Goal: Task Accomplishment & Management: Complete application form

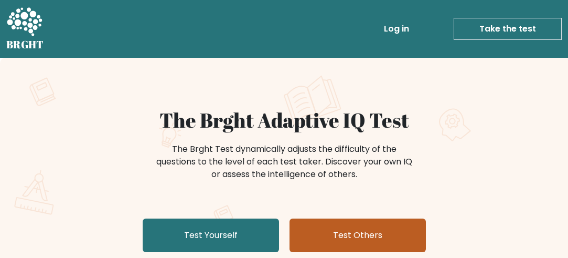
scroll to position [105, 0]
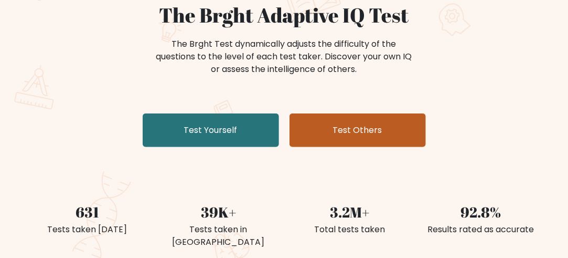
click at [368, 126] on link "Test Others" at bounding box center [358, 130] width 136 height 34
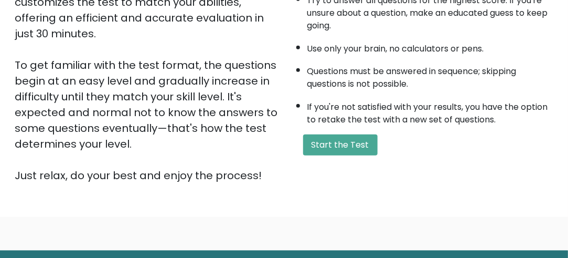
scroll to position [270, 0]
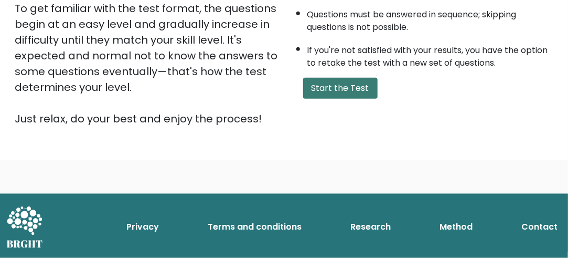
click at [344, 85] on button "Start the Test" at bounding box center [340, 88] width 74 height 21
click at [337, 88] on button "Start the Test" at bounding box center [340, 88] width 74 height 21
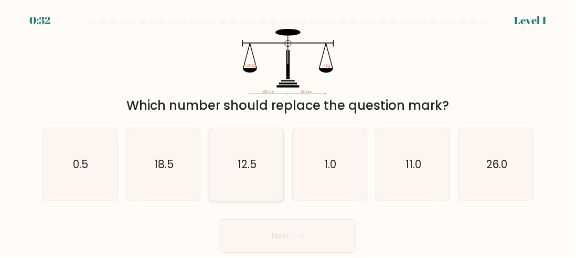
click at [252, 165] on text "12.5" at bounding box center [247, 163] width 19 height 15
click at [288, 132] on input "c. 12.5" at bounding box center [288, 130] width 1 height 3
radio input "true"
click at [302, 232] on button "Next" at bounding box center [288, 236] width 136 height 34
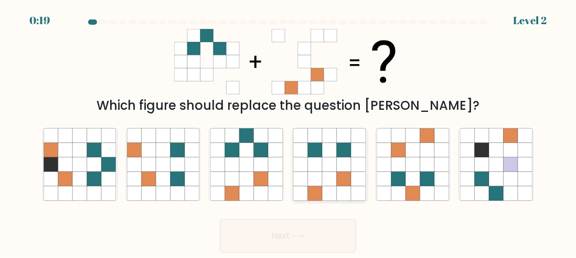
click at [335, 148] on icon at bounding box center [330, 150] width 14 height 14
click at [288, 132] on input "d." at bounding box center [288, 130] width 1 height 3
radio input "true"
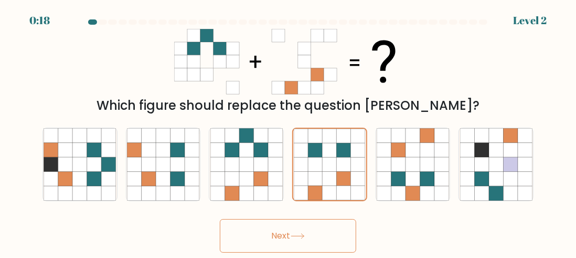
click at [323, 232] on button "Next" at bounding box center [288, 236] width 136 height 34
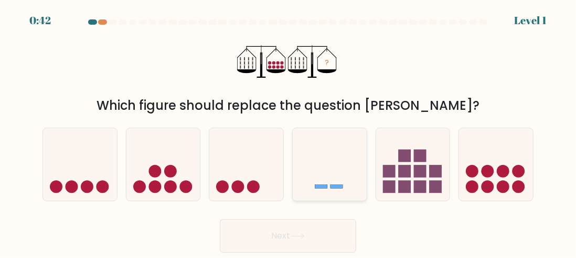
click at [336, 157] on icon at bounding box center [330, 164] width 74 height 61
click at [288, 132] on input "d." at bounding box center [288, 130] width 1 height 3
radio input "true"
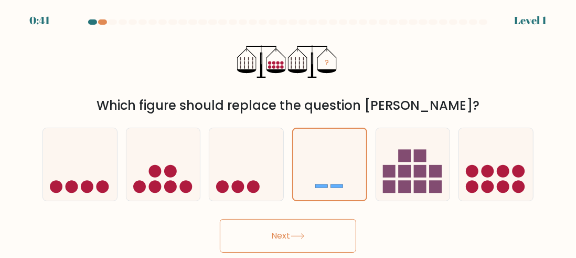
click at [317, 235] on button "Next" at bounding box center [288, 236] width 136 height 34
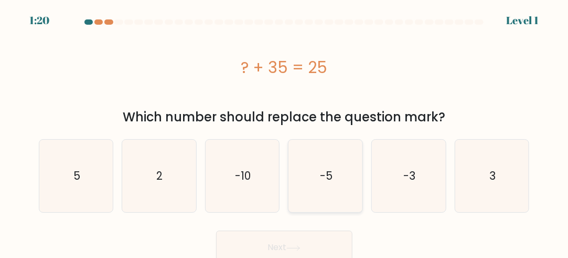
click at [328, 165] on icon "-5" at bounding box center [326, 176] width 72 height 72
click at [285, 132] on input "d. -5" at bounding box center [284, 130] width 1 height 3
radio input "true"
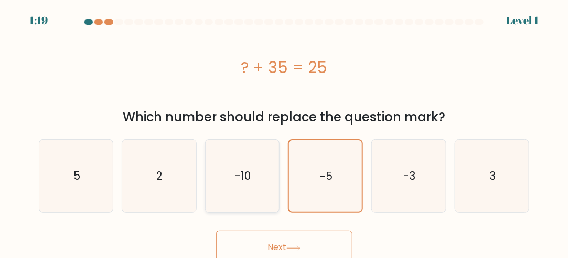
click at [257, 190] on icon "-10" at bounding box center [242, 176] width 72 height 72
click at [284, 132] on input "c. -10" at bounding box center [284, 130] width 1 height 3
radio input "true"
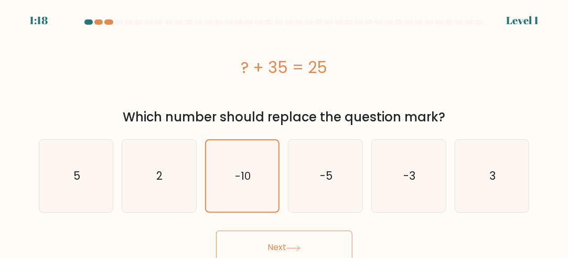
click at [302, 237] on button "Next" at bounding box center [284, 247] width 136 height 34
click at [300, 238] on button "Next" at bounding box center [284, 247] width 136 height 34
click at [278, 233] on button "Next" at bounding box center [284, 247] width 136 height 34
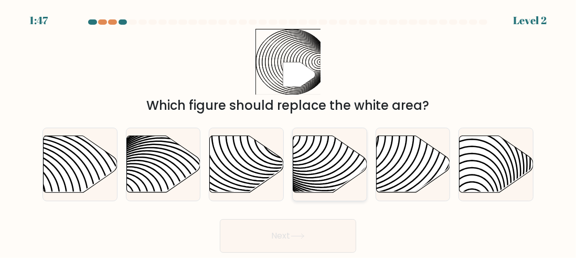
click at [315, 160] on icon at bounding box center [330, 163] width 74 height 57
click at [288, 132] on input "d." at bounding box center [288, 130] width 1 height 3
radio input "true"
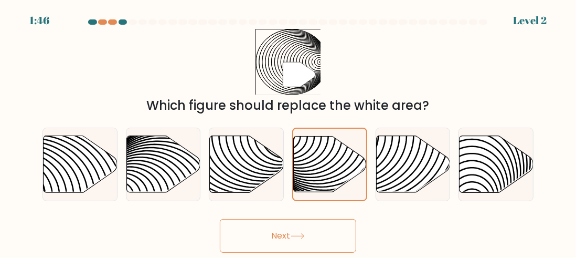
click at [319, 228] on button "Next" at bounding box center [288, 236] width 136 height 34
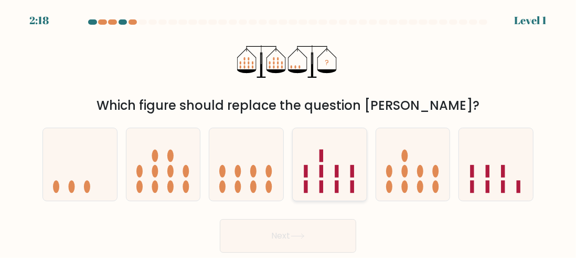
click at [331, 162] on icon at bounding box center [330, 164] width 74 height 61
click at [288, 132] on input "d." at bounding box center [288, 130] width 1 height 3
radio input "true"
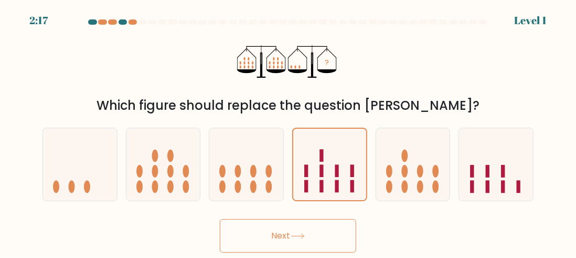
click at [296, 224] on button "Next" at bounding box center [288, 236] width 136 height 34
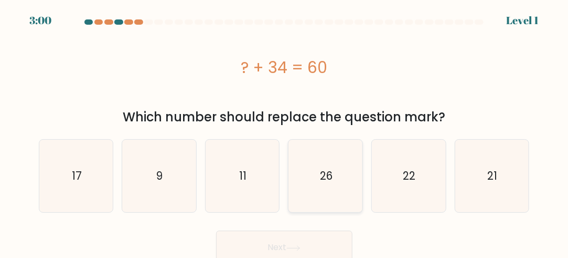
click at [310, 173] on icon "26" at bounding box center [326, 176] width 72 height 72
click at [285, 132] on input "d. 26" at bounding box center [284, 130] width 1 height 3
radio input "true"
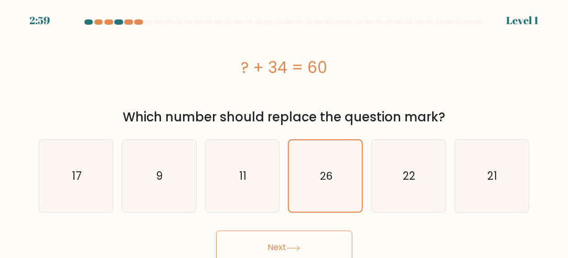
click at [305, 236] on button "Next" at bounding box center [284, 247] width 136 height 34
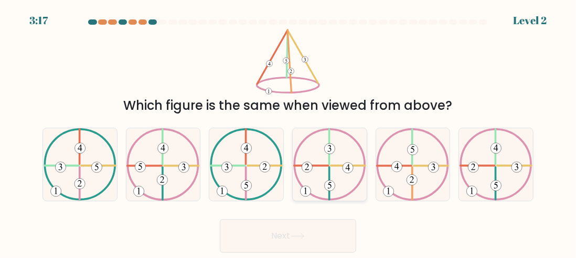
click at [327, 149] on 490 at bounding box center [329, 148] width 10 height 10
click at [288, 132] on input "d." at bounding box center [288, 130] width 1 height 3
radio input "true"
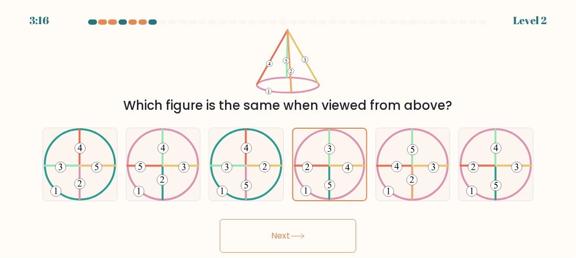
click at [323, 227] on button "Next" at bounding box center [288, 236] width 136 height 34
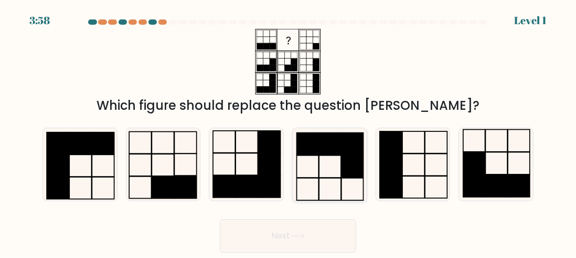
click at [321, 171] on icon at bounding box center [329, 164] width 72 height 72
click at [288, 132] on input "d." at bounding box center [288, 130] width 1 height 3
radio input "true"
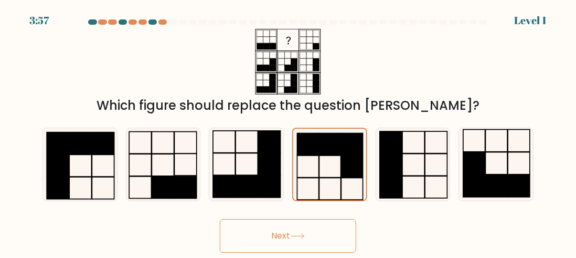
click at [301, 231] on button "Next" at bounding box center [288, 236] width 136 height 34
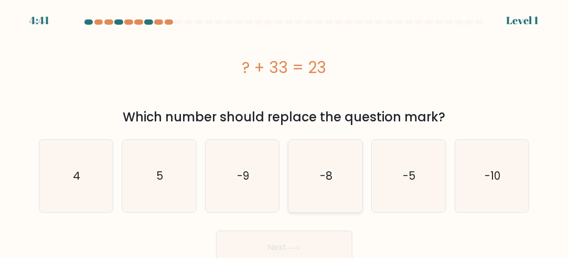
click at [335, 168] on icon "-8" at bounding box center [326, 176] width 72 height 72
click at [285, 132] on input "d. -8" at bounding box center [284, 130] width 1 height 3
radio input "true"
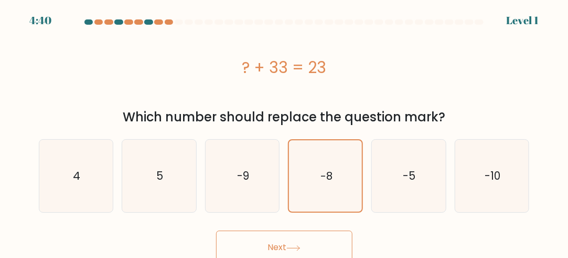
click at [284, 238] on button "Next" at bounding box center [284, 247] width 136 height 34
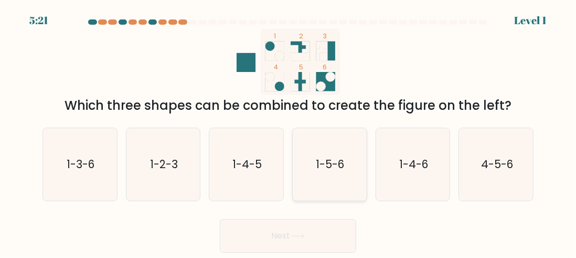
click at [327, 167] on text "1-5-6" at bounding box center [330, 163] width 28 height 15
click at [288, 132] on input "d. 1-5-6" at bounding box center [288, 130] width 1 height 3
radio input "true"
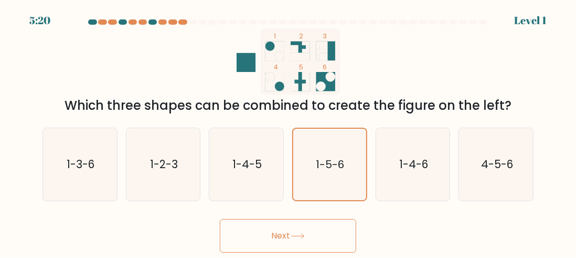
click at [283, 229] on button "Next" at bounding box center [288, 236] width 136 height 34
click at [275, 227] on button "Next" at bounding box center [288, 236] width 136 height 34
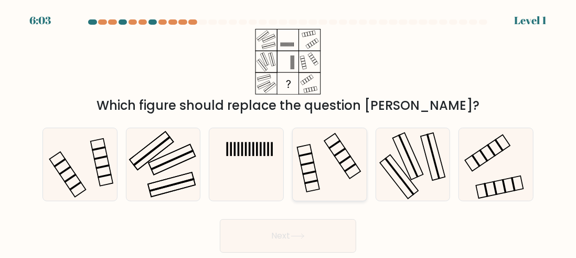
click at [311, 152] on rect at bounding box center [305, 154] width 14 height 5
click at [288, 132] on input "d." at bounding box center [288, 130] width 1 height 3
radio input "true"
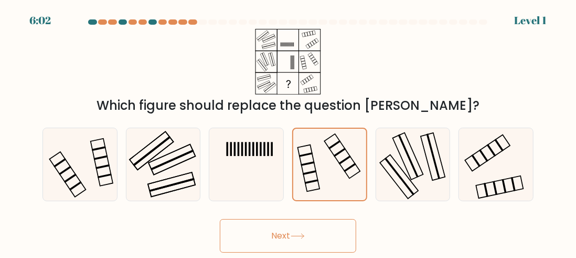
click at [297, 238] on icon at bounding box center [298, 236] width 14 height 6
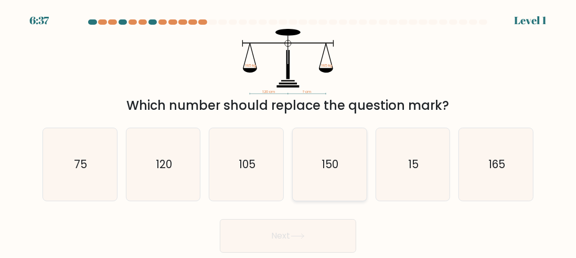
click at [331, 166] on text "150" at bounding box center [330, 163] width 17 height 15
click at [288, 132] on input "d. 150" at bounding box center [288, 130] width 1 height 3
radio input "true"
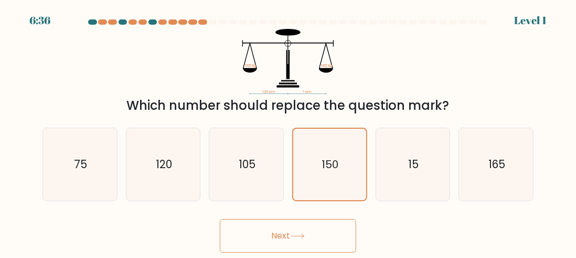
click at [292, 223] on button "Next" at bounding box center [288, 236] width 136 height 34
click at [286, 223] on button "Next" at bounding box center [288, 236] width 136 height 34
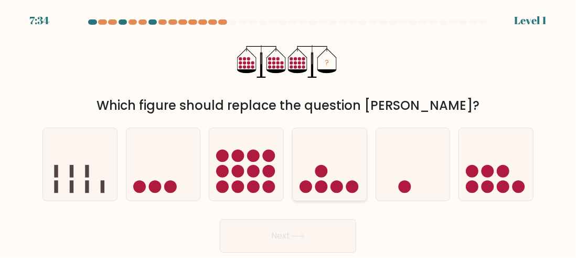
click at [324, 164] on icon at bounding box center [330, 164] width 74 height 61
click at [288, 132] on input "d." at bounding box center [288, 130] width 1 height 3
radio input "true"
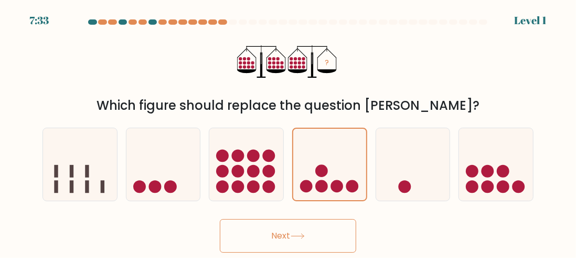
click at [309, 229] on button "Next" at bounding box center [288, 236] width 136 height 34
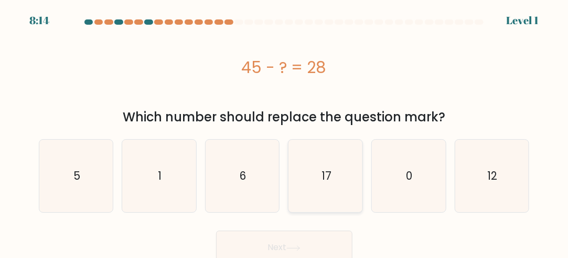
click at [320, 173] on icon "17" at bounding box center [326, 176] width 72 height 72
click at [285, 132] on input "d. 17" at bounding box center [284, 130] width 1 height 3
radio input "true"
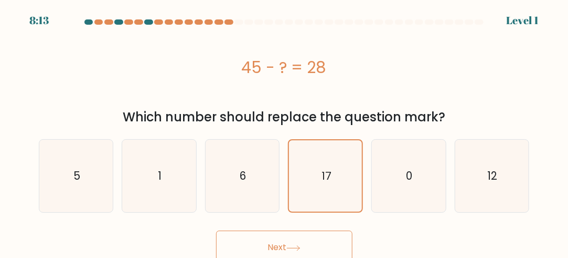
click at [307, 243] on button "Next" at bounding box center [284, 247] width 136 height 34
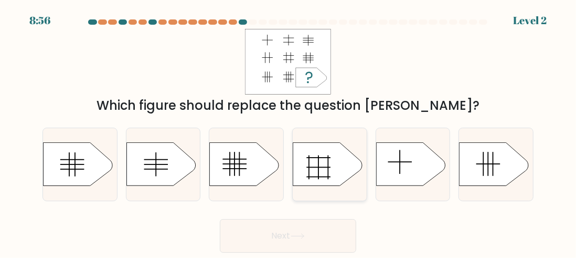
click at [324, 159] on icon at bounding box center [327, 164] width 69 height 43
click at [288, 132] on input "d." at bounding box center [288, 130] width 1 height 3
radio input "true"
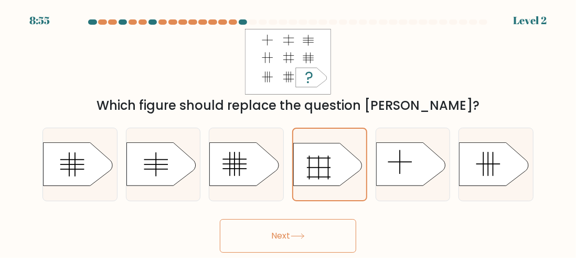
click at [304, 227] on button "Next" at bounding box center [288, 236] width 136 height 34
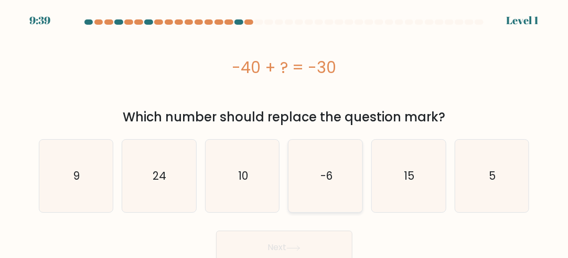
click at [334, 171] on icon "-6" at bounding box center [326, 176] width 72 height 72
click at [285, 132] on input "d. -6" at bounding box center [284, 130] width 1 height 3
radio input "true"
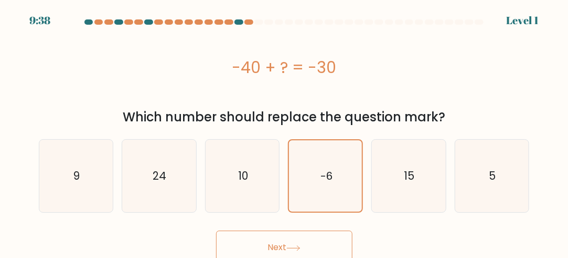
click at [295, 237] on button "Next" at bounding box center [284, 247] width 136 height 34
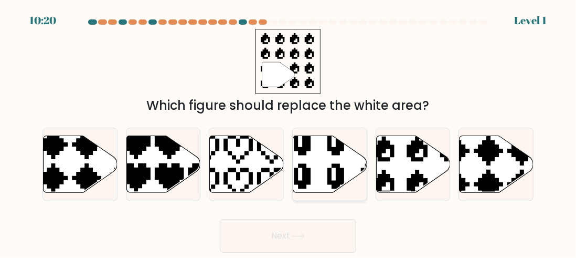
click at [324, 147] on icon at bounding box center [330, 163] width 74 height 57
click at [288, 132] on input "d." at bounding box center [288, 130] width 1 height 3
radio input "true"
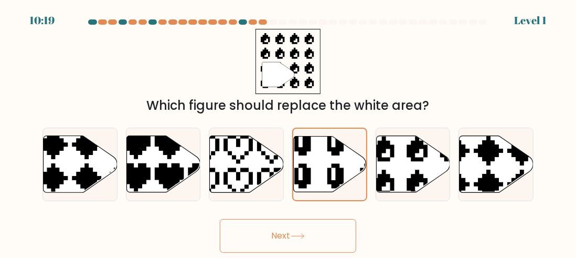
click at [312, 226] on button "Next" at bounding box center [288, 236] width 136 height 34
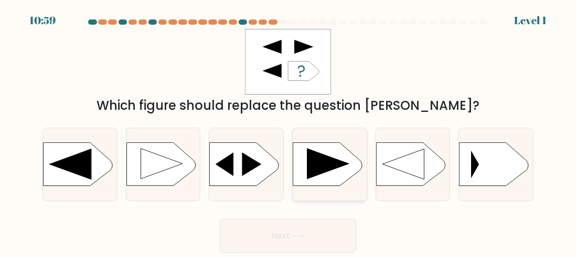
click at [318, 149] on rect at bounding box center [293, 143] width 192 height 146
click at [288, 132] on input "d." at bounding box center [288, 130] width 1 height 3
radio input "true"
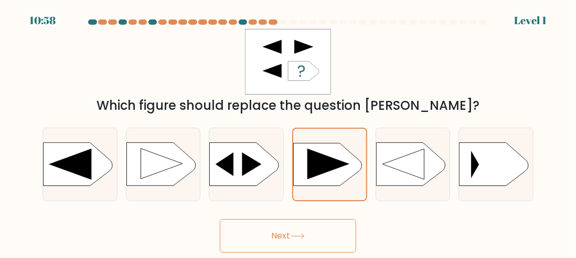
click at [291, 227] on button "Next" at bounding box center [288, 236] width 136 height 34
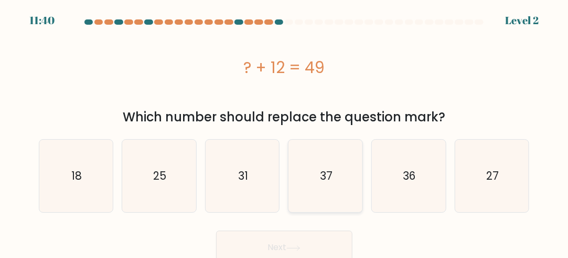
click at [323, 160] on icon "37" at bounding box center [326, 176] width 72 height 72
click at [285, 132] on input "d. 37" at bounding box center [284, 130] width 1 height 3
radio input "true"
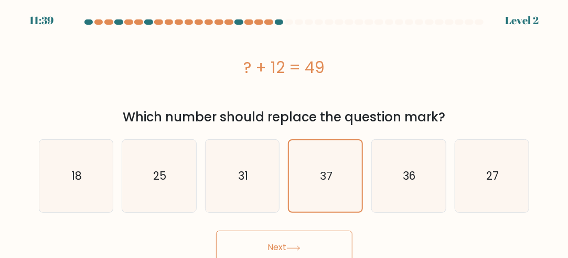
click at [284, 240] on button "Next" at bounding box center [284, 247] width 136 height 34
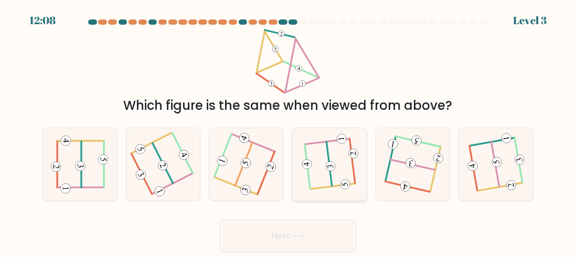
click at [344, 156] on icon at bounding box center [330, 164] width 56 height 58
click at [288, 132] on input "d." at bounding box center [288, 130] width 1 height 3
radio input "true"
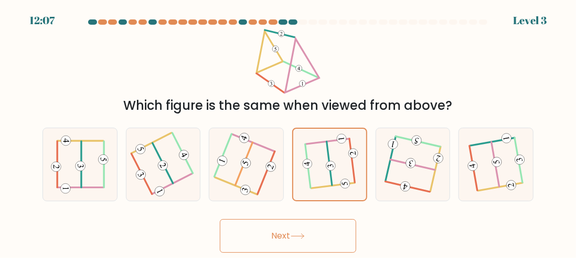
click at [308, 228] on button "Next" at bounding box center [288, 236] width 136 height 34
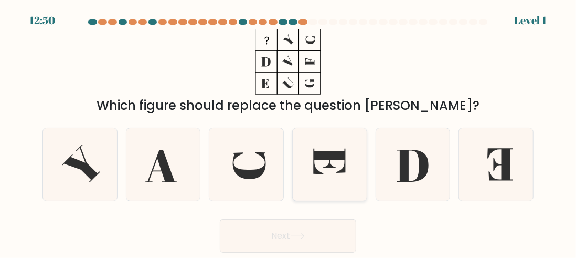
click at [330, 157] on icon at bounding box center [330, 161] width 32 height 26
click at [288, 132] on input "d." at bounding box center [288, 130] width 1 height 3
radio input "true"
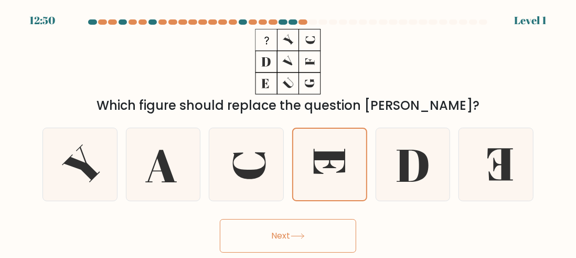
click at [319, 227] on button "Next" at bounding box center [288, 236] width 136 height 34
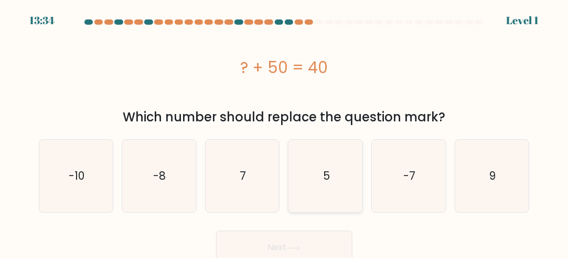
click at [325, 168] on text "5" at bounding box center [326, 175] width 7 height 15
click at [285, 132] on input "d. 5" at bounding box center [284, 130] width 1 height 3
radio input "true"
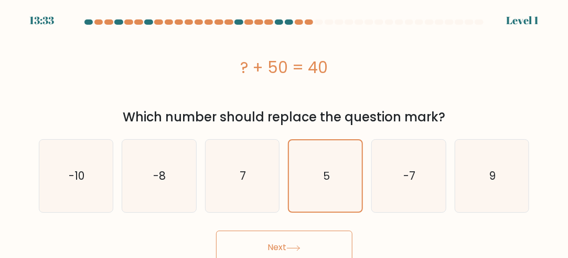
click at [297, 246] on icon at bounding box center [293, 248] width 14 height 6
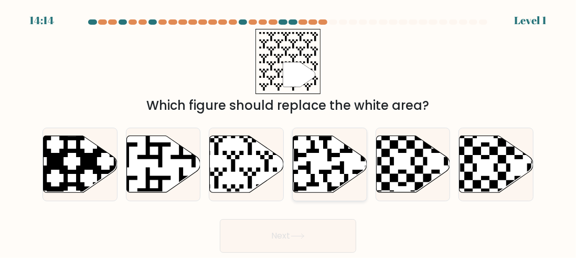
click at [324, 149] on icon at bounding box center [330, 163] width 74 height 57
click at [288, 132] on input "d." at bounding box center [288, 130] width 1 height 3
radio input "true"
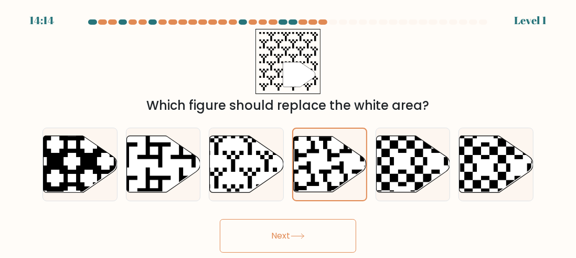
click at [323, 227] on button "Next" at bounding box center [288, 236] width 136 height 34
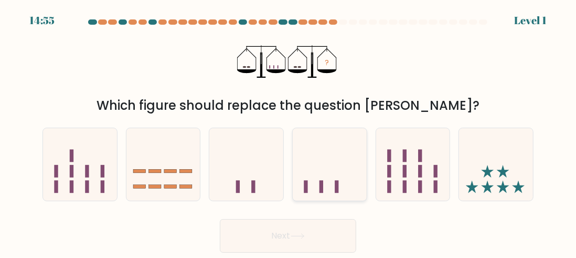
click at [338, 169] on icon at bounding box center [330, 164] width 74 height 61
click at [288, 132] on input "d." at bounding box center [288, 130] width 1 height 3
radio input "true"
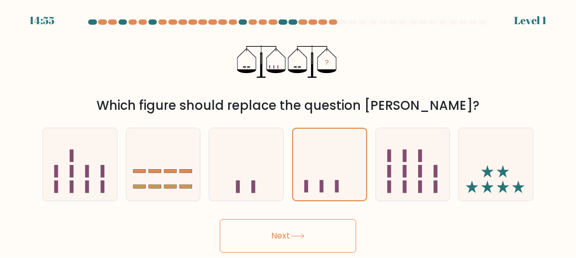
click at [318, 231] on button "Next" at bounding box center [288, 236] width 136 height 34
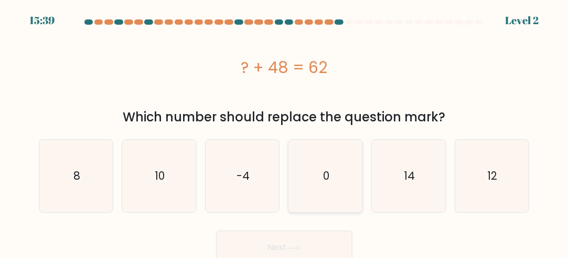
click at [332, 160] on icon "0" at bounding box center [326, 176] width 72 height 72
click at [285, 132] on input "d. 0" at bounding box center [284, 130] width 1 height 3
radio input "true"
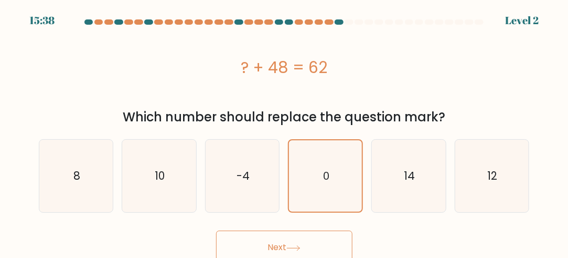
click at [308, 236] on button "Next" at bounding box center [284, 247] width 136 height 34
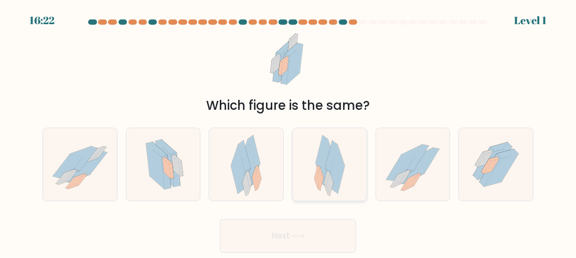
click at [330, 158] on icon at bounding box center [331, 155] width 12 height 31
click at [288, 132] on input "d." at bounding box center [288, 130] width 1 height 3
radio input "true"
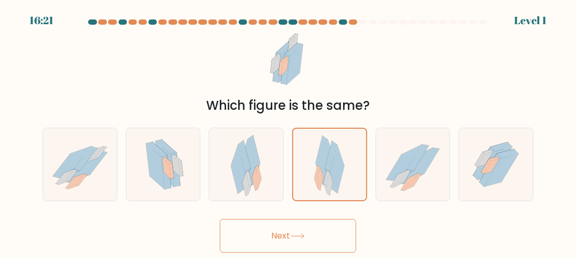
click at [312, 223] on button "Next" at bounding box center [288, 236] width 136 height 34
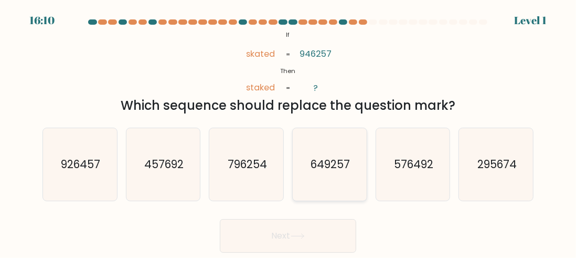
click at [324, 167] on text "649257" at bounding box center [329, 163] width 39 height 15
click at [288, 132] on input "d. 649257" at bounding box center [288, 130] width 1 height 3
radio input "true"
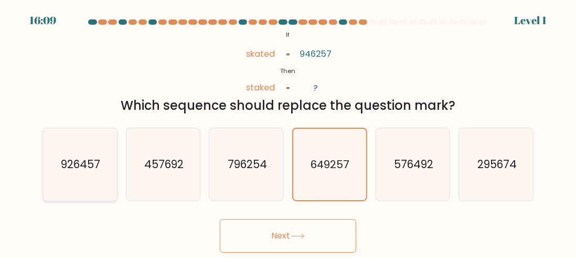
click at [55, 163] on icon "926457" at bounding box center [80, 164] width 72 height 72
click at [288, 132] on input "a. 926457" at bounding box center [288, 130] width 1 height 3
radio input "true"
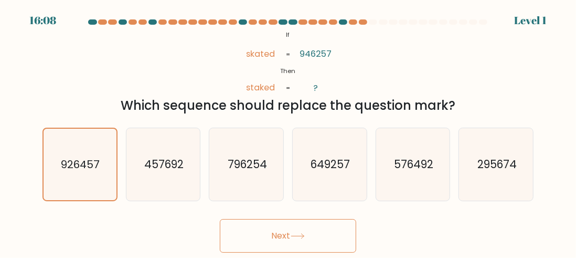
click at [285, 230] on button "Next" at bounding box center [288, 236] width 136 height 34
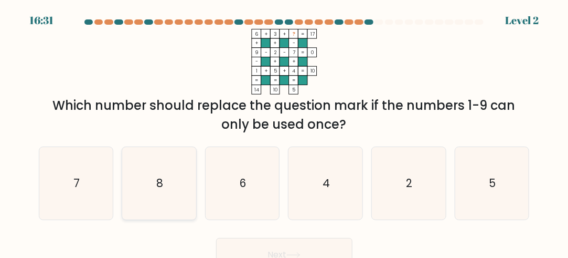
click at [156, 171] on icon "8" at bounding box center [159, 183] width 72 height 72
click at [284, 132] on input "b. 8" at bounding box center [284, 130] width 1 height 3
radio input "true"
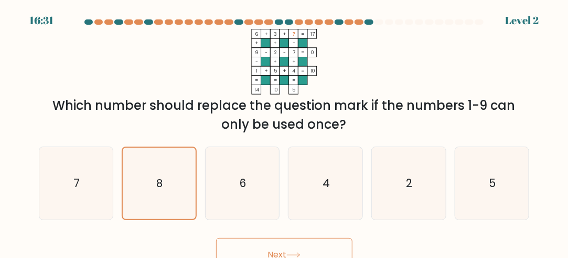
click at [264, 244] on button "Next" at bounding box center [284, 255] width 136 height 34
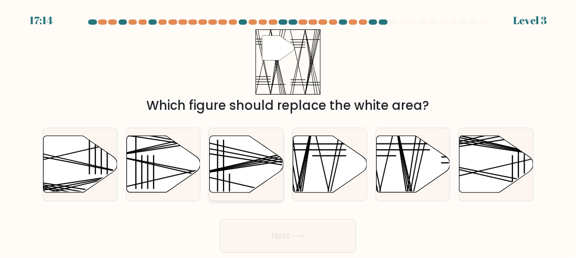
click at [230, 159] on icon at bounding box center [247, 163] width 74 height 57
click at [288, 132] on input "c." at bounding box center [288, 130] width 1 height 3
radio input "true"
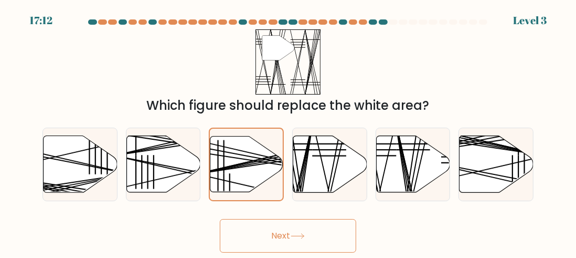
click at [80, 54] on div "" Which figure should replace the white area?" at bounding box center [288, 72] width 504 height 86
click at [321, 161] on icon at bounding box center [330, 163] width 74 height 57
click at [288, 132] on input "d." at bounding box center [288, 130] width 1 height 3
radio input "true"
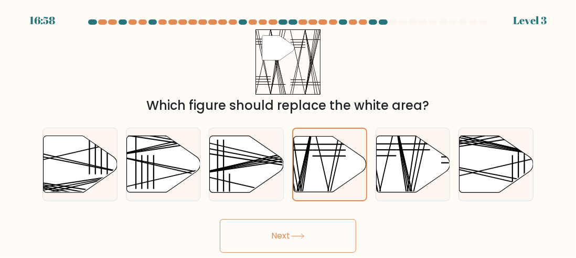
click at [303, 236] on icon at bounding box center [298, 236] width 14 height 6
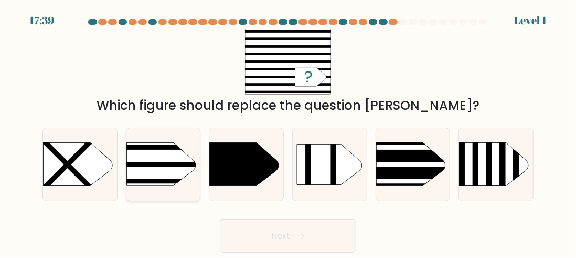
click at [162, 151] on rect at bounding box center [110, 130] width 192 height 146
click at [288, 132] on input "b." at bounding box center [288, 130] width 1 height 3
radio input "true"
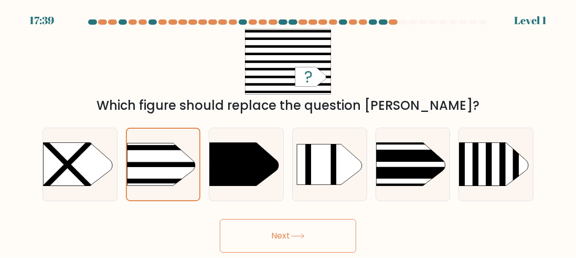
click at [292, 228] on button "Next" at bounding box center [288, 236] width 136 height 34
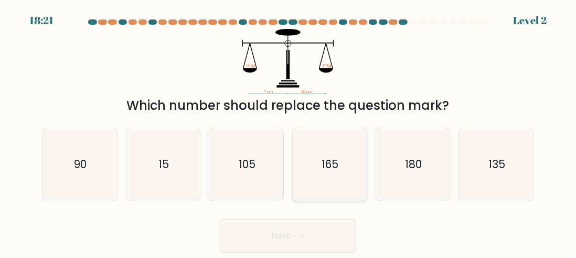
click at [327, 169] on text "165" at bounding box center [330, 163] width 17 height 15
click at [288, 132] on input "d. 165" at bounding box center [288, 130] width 1 height 3
radio input "true"
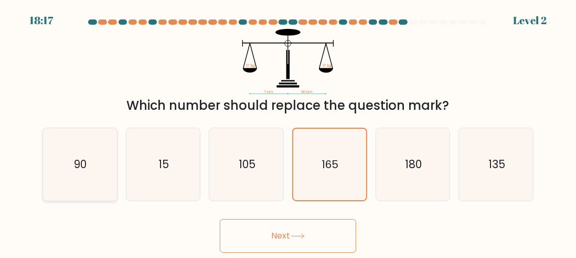
click at [67, 150] on icon "90" at bounding box center [80, 164] width 72 height 72
click at [288, 132] on input "a. 90" at bounding box center [288, 130] width 1 height 3
radio input "true"
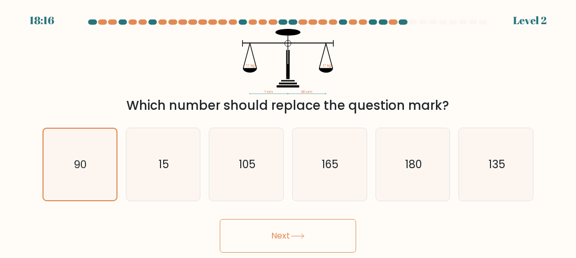
click at [284, 223] on button "Next" at bounding box center [288, 236] width 136 height 34
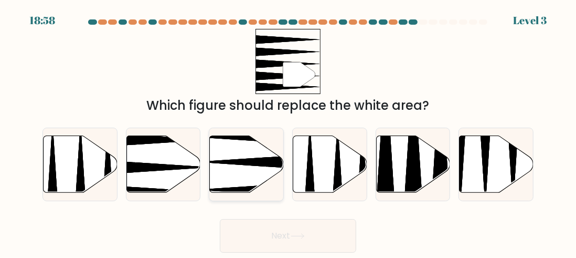
click at [245, 155] on icon at bounding box center [247, 163] width 74 height 57
click at [288, 132] on input "c." at bounding box center [288, 130] width 1 height 3
radio input "true"
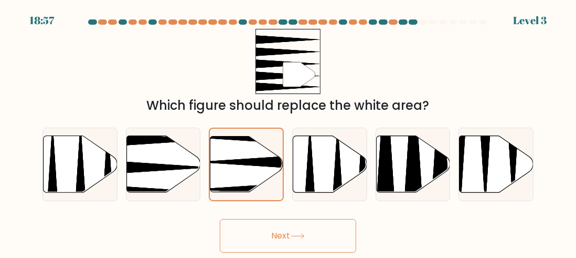
click at [296, 227] on button "Next" at bounding box center [288, 236] width 136 height 34
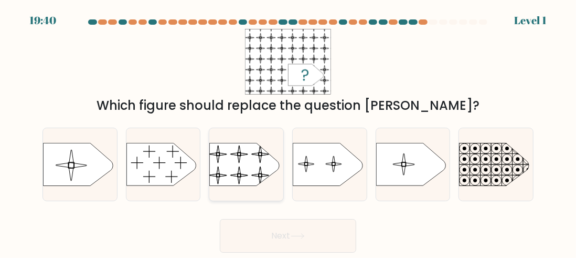
click at [247, 148] on rect at bounding box center [208, 138] width 169 height 129
click at [288, 132] on input "c." at bounding box center [288, 130] width 1 height 3
radio input "true"
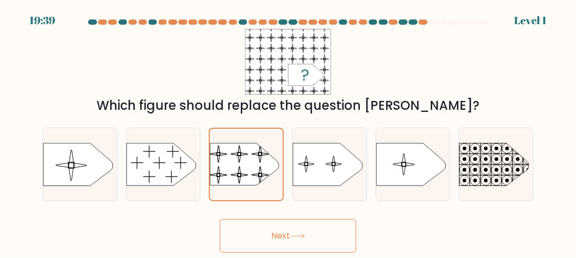
click at [310, 227] on button "Next" at bounding box center [288, 236] width 136 height 34
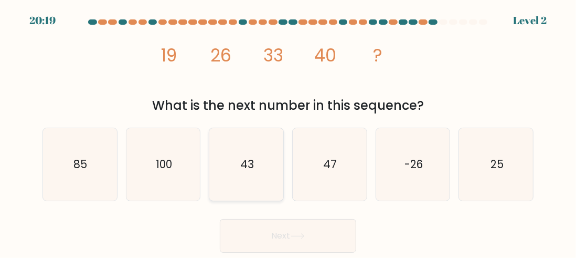
click at [254, 158] on icon "43" at bounding box center [246, 164] width 72 height 72
click at [288, 132] on input "c. 43" at bounding box center [288, 130] width 1 height 3
radio input "true"
click at [285, 226] on button "Next" at bounding box center [288, 236] width 136 height 34
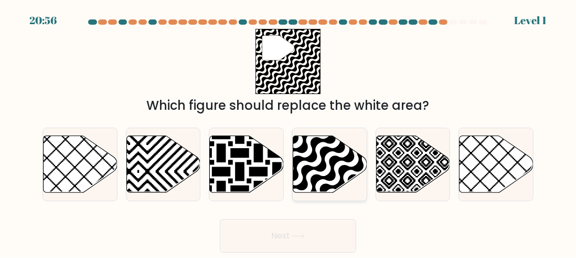
click at [322, 163] on icon at bounding box center [352, 195] width 149 height 149
click at [288, 132] on input "d." at bounding box center [288, 130] width 1 height 3
radio input "true"
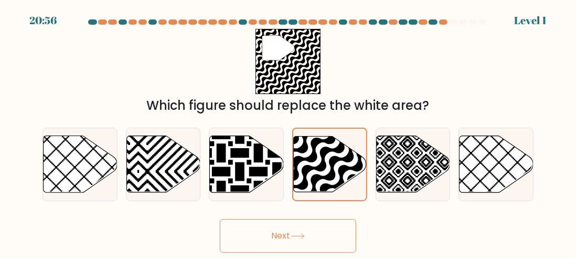
click at [298, 230] on button "Next" at bounding box center [288, 236] width 136 height 34
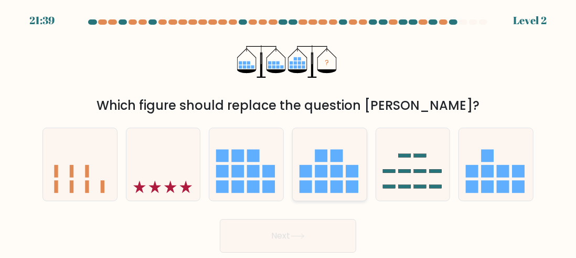
click at [319, 169] on rect at bounding box center [321, 171] width 13 height 13
click at [288, 132] on input "d." at bounding box center [288, 130] width 1 height 3
radio input "true"
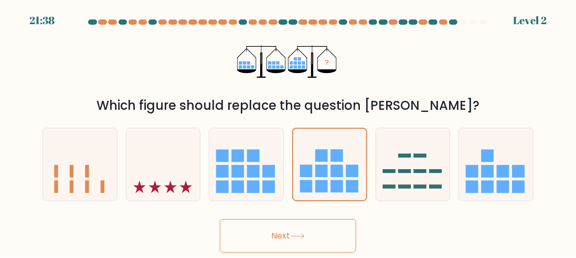
click at [299, 237] on icon at bounding box center [298, 236] width 14 height 6
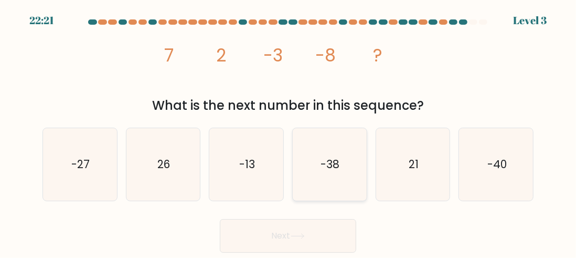
click at [340, 162] on icon "-38" at bounding box center [329, 164] width 72 height 72
click at [288, 132] on input "d. -38" at bounding box center [288, 130] width 1 height 3
radio input "true"
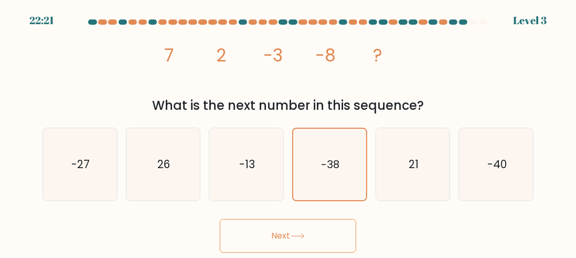
click at [301, 231] on button "Next" at bounding box center [288, 236] width 136 height 34
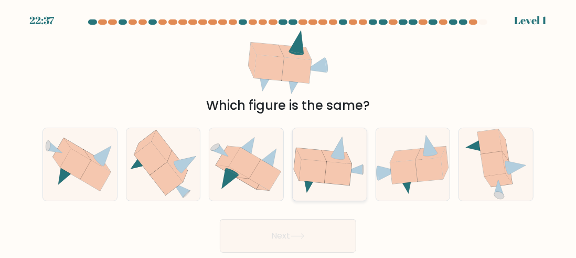
click at [312, 159] on icon at bounding box center [311, 154] width 30 height 14
click at [288, 132] on input "d." at bounding box center [288, 130] width 1 height 3
radio input "true"
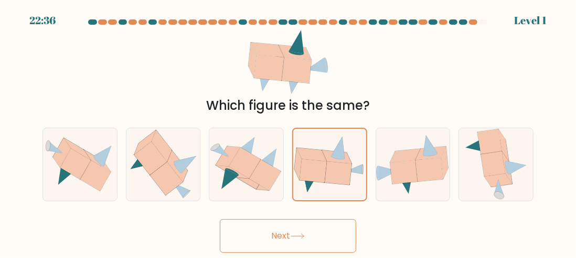
click at [297, 222] on button "Next" at bounding box center [288, 236] width 136 height 34
click at [294, 225] on button "Next" at bounding box center [288, 236] width 136 height 34
click at [278, 226] on button "Next" at bounding box center [288, 236] width 136 height 34
click at [286, 232] on button "Next" at bounding box center [288, 236] width 136 height 34
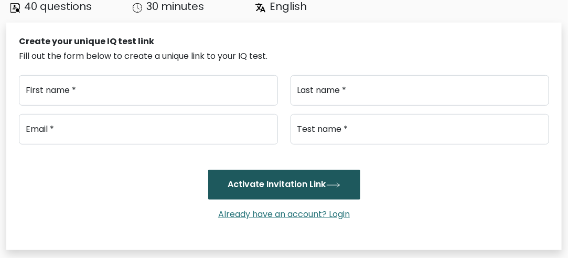
scroll to position [210, 0]
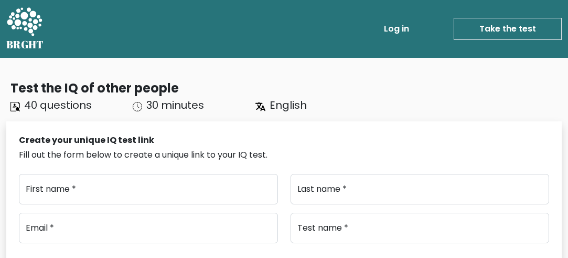
scroll to position [210, 0]
